Goal: Information Seeking & Learning: Learn about a topic

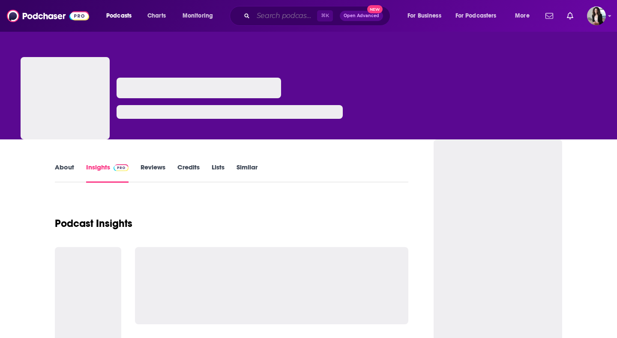
drag, startPoint x: 0, startPoint y: 0, endPoint x: 303, endPoint y: 15, distance: 303.5
click at [303, 15] on input "Search podcasts, credits, & more..." at bounding box center [285, 16] width 64 height 14
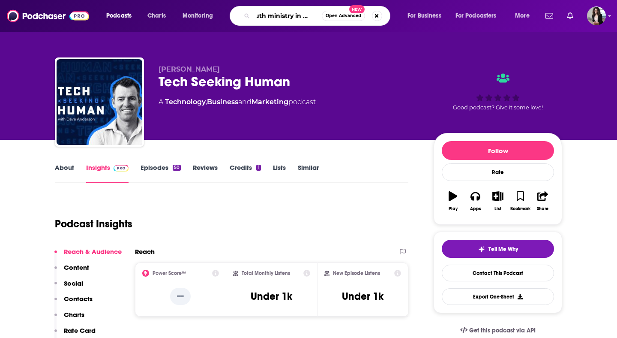
type input "youth ministry in motion"
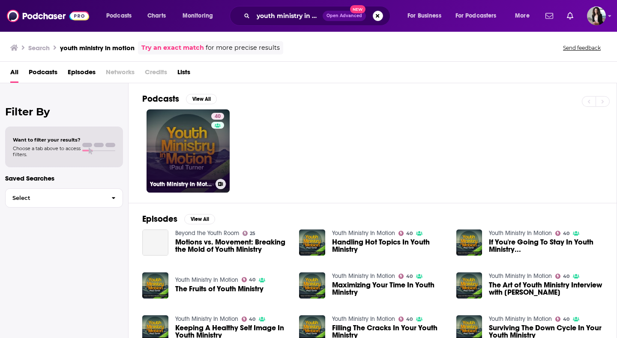
click at [168, 137] on link "40 Youth Ministry In Motion" at bounding box center [188, 150] width 83 height 83
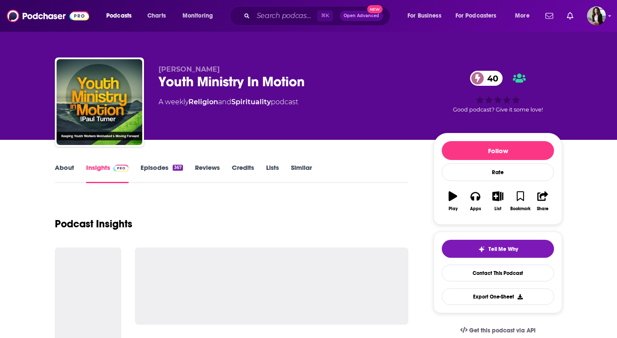
click at [65, 168] on link "About" at bounding box center [64, 173] width 19 height 20
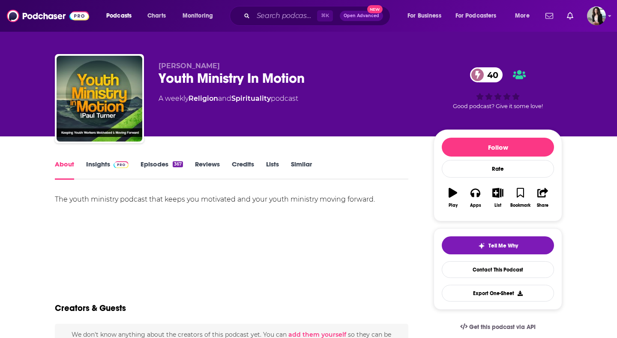
scroll to position [4, 0]
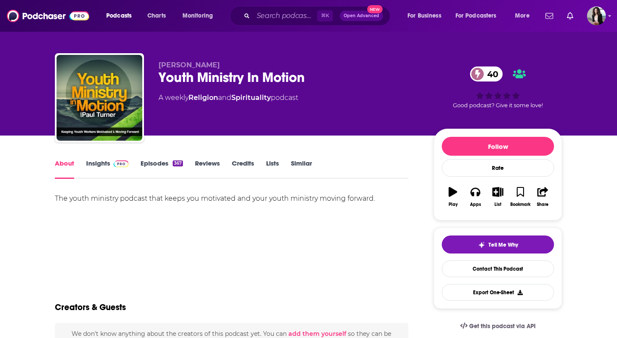
click at [123, 166] on img at bounding box center [121, 163] width 15 height 7
